Goal: Check status: Check status

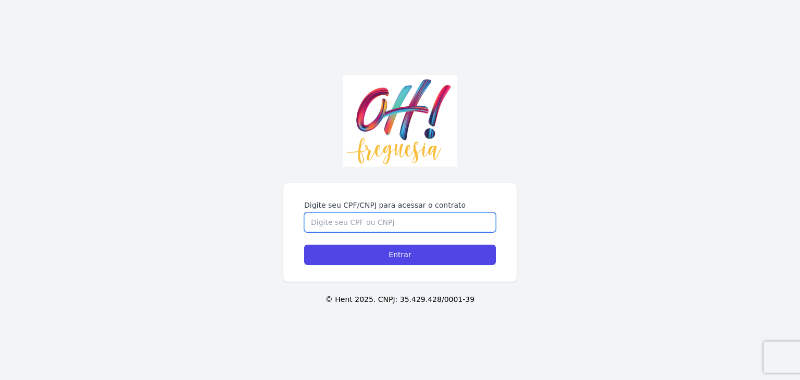
click at [360, 216] on input "Digite seu CPF/CNPJ para acessar o contrato" at bounding box center [400, 222] width 192 height 20
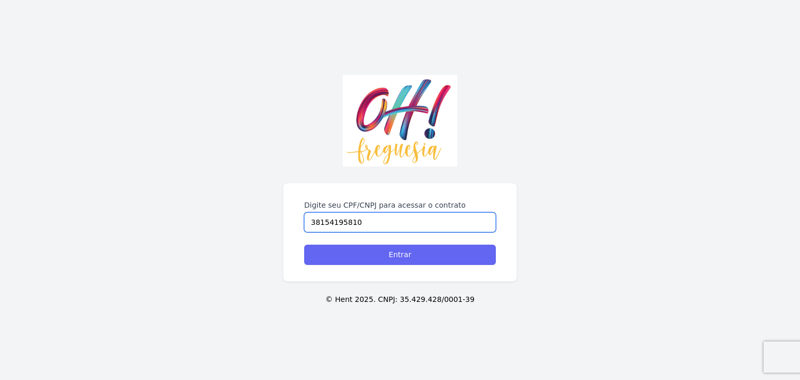
type input "38154195810"
click at [333, 254] on input "Entrar" at bounding box center [400, 255] width 192 height 20
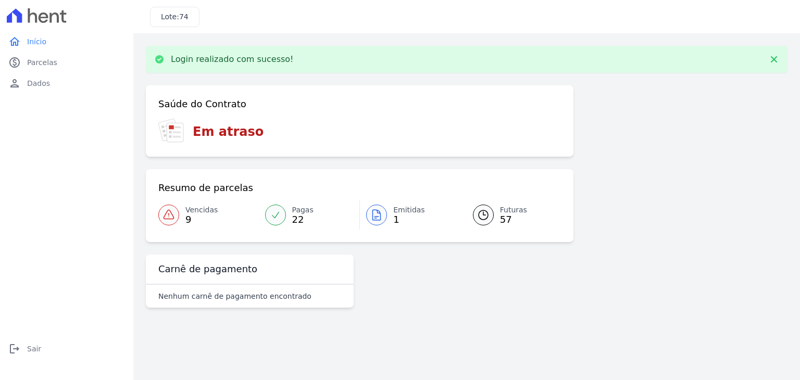
click at [225, 137] on h3 "Em atraso" at bounding box center [228, 131] width 71 height 19
click at [197, 216] on span "9" at bounding box center [201, 220] width 32 height 8
click at [170, 211] on icon at bounding box center [168, 214] width 10 height 9
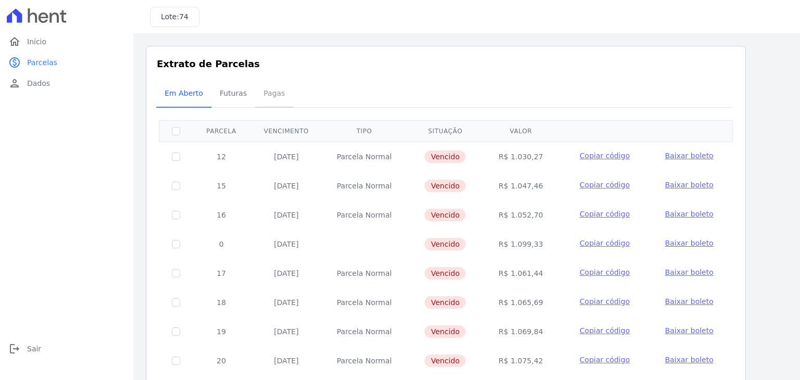
click at [263, 93] on span "Pagas" at bounding box center [274, 93] width 34 height 21
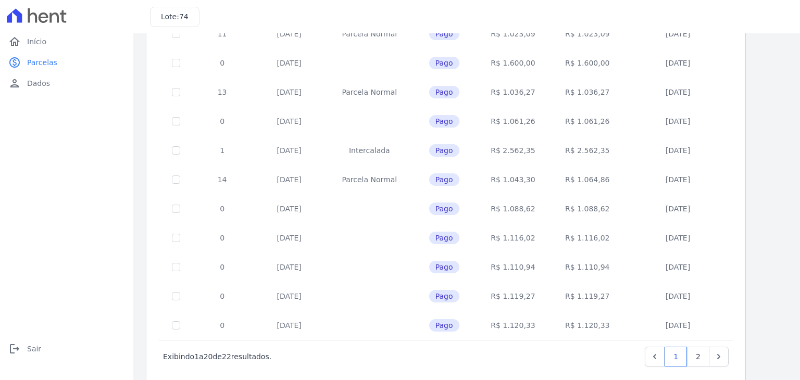
scroll to position [404, 0]
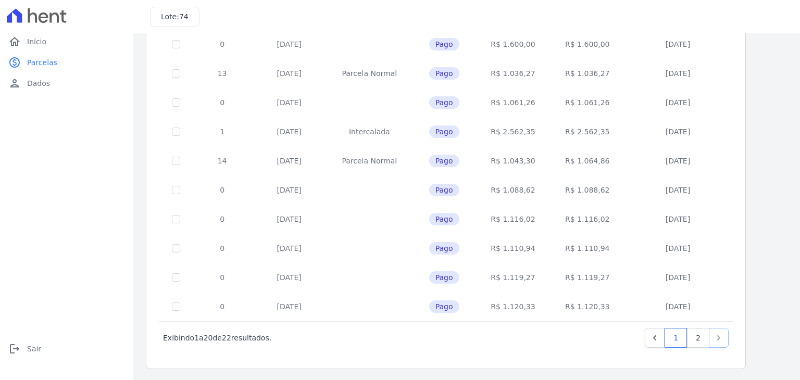
click at [719, 337] on icon "Next" at bounding box center [718, 337] width 3 height 5
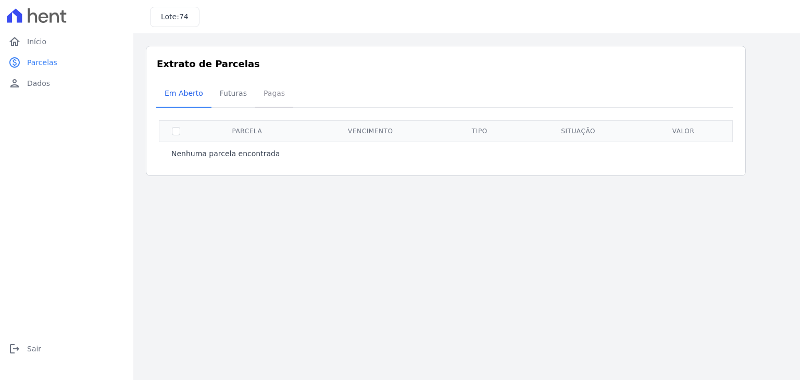
click at [257, 98] on span "Pagas" at bounding box center [274, 93] width 34 height 21
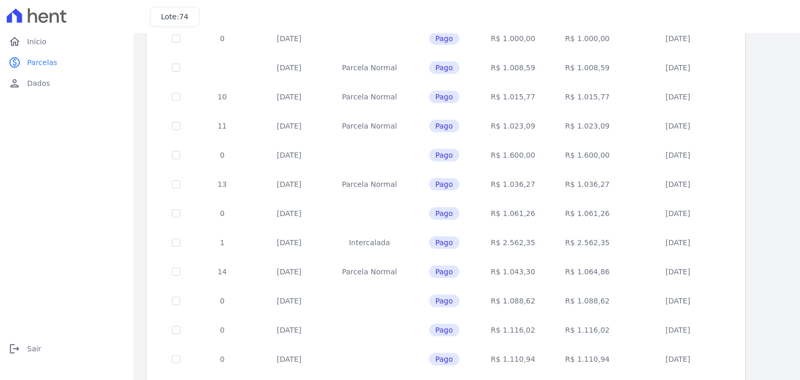
scroll to position [404, 0]
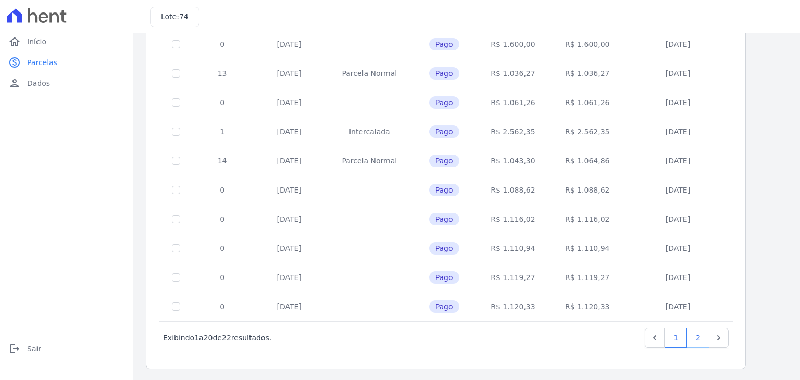
click at [698, 336] on link "2" at bounding box center [698, 338] width 22 height 20
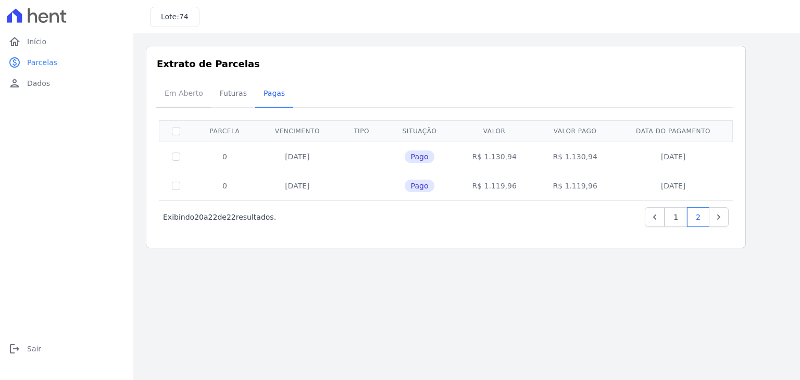
click at [181, 100] on span "Em Aberto" at bounding box center [183, 93] width 51 height 21
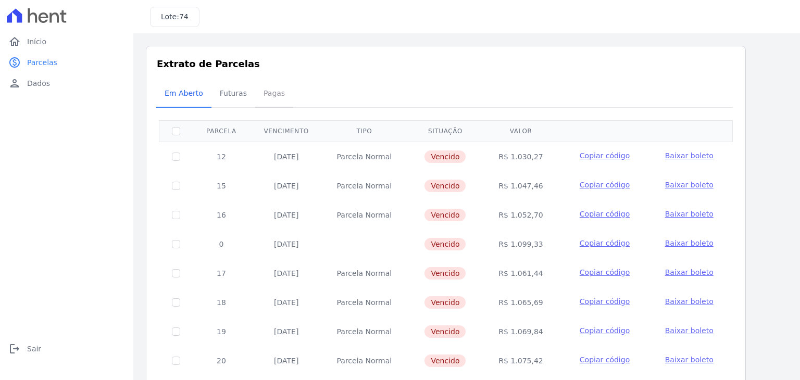
click at [268, 100] on span "Pagas" at bounding box center [274, 93] width 34 height 21
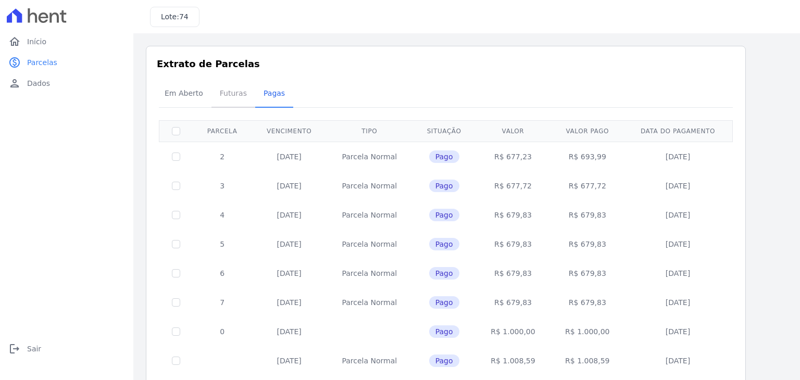
click at [215, 98] on span "Futuras" at bounding box center [233, 93] width 40 height 21
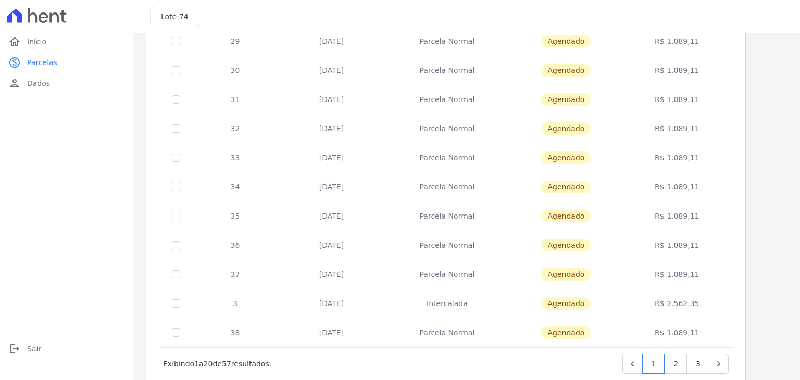
scroll to position [404, 0]
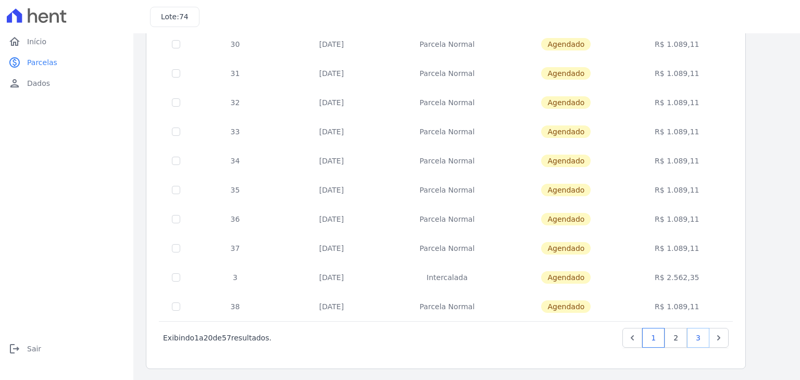
click at [698, 337] on link "3" at bounding box center [698, 338] width 22 height 20
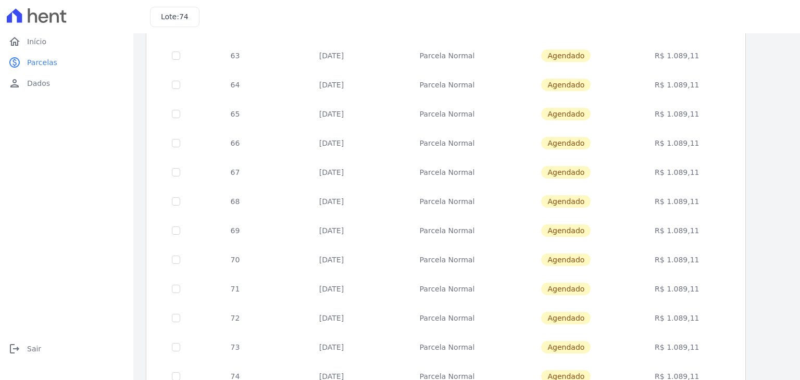
scroll to position [317, 0]
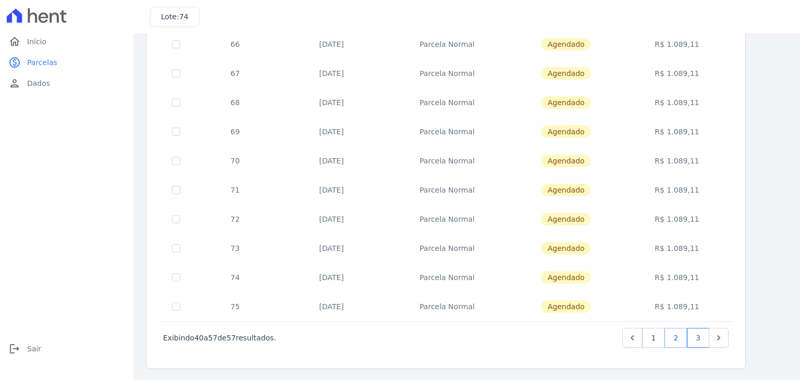
click at [676, 338] on link "2" at bounding box center [675, 338] width 22 height 20
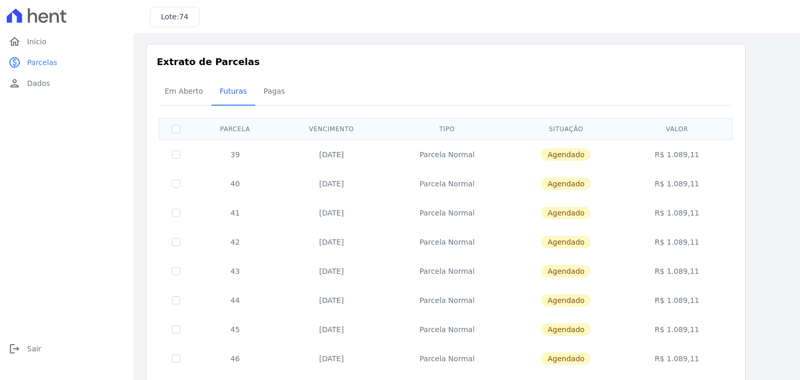
scroll to position [404, 0]
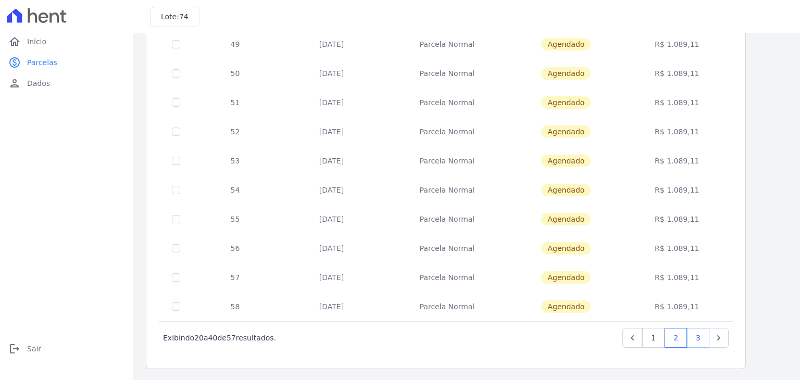
click at [706, 336] on link "3" at bounding box center [698, 338] width 22 height 20
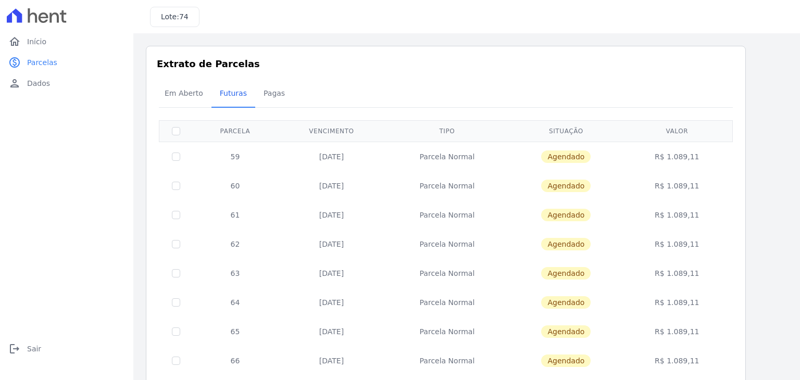
drag, startPoint x: 799, startPoint y: 143, endPoint x: 799, endPoint y: 402, distance: 259.3
click at [267, 89] on span "Pagas" at bounding box center [274, 93] width 34 height 21
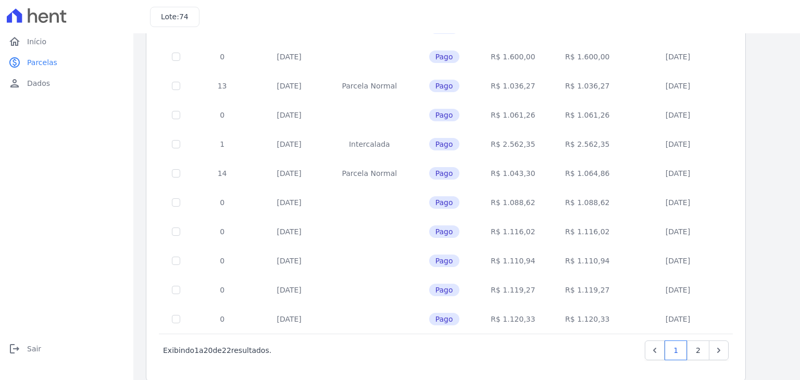
scroll to position [404, 0]
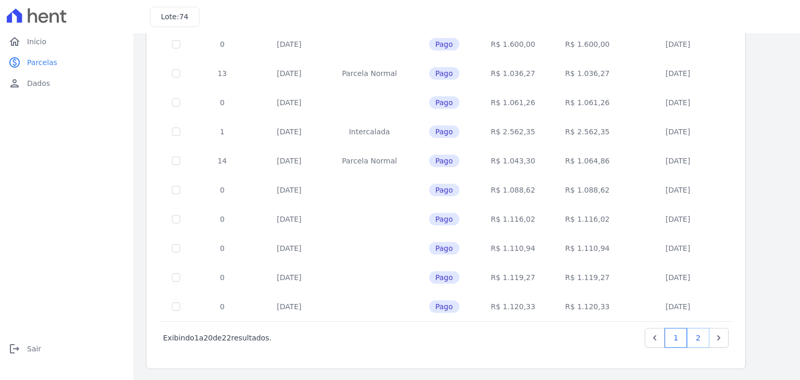
click at [706, 342] on link "2" at bounding box center [698, 338] width 22 height 20
